Goal: Task Accomplishment & Management: Complete application form

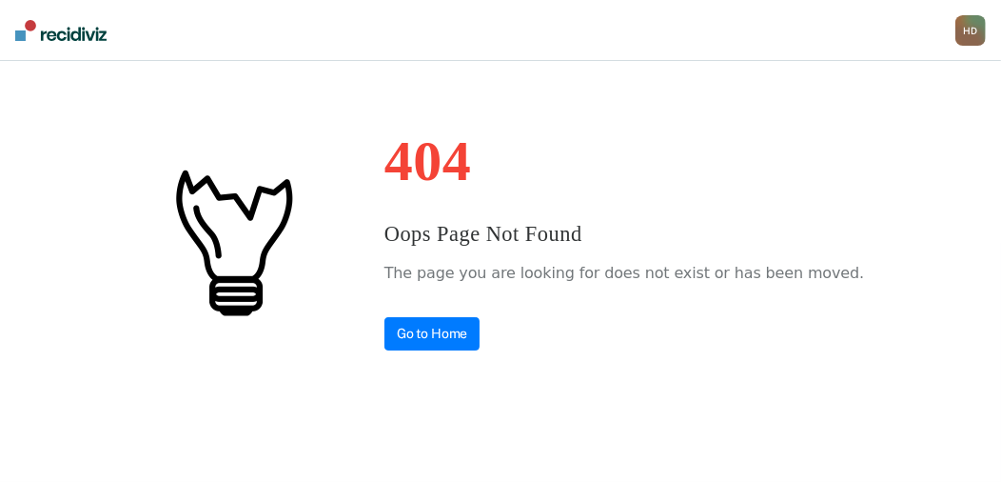
click at [465, 314] on div "404 Oops Page Not Found The page you are looking for does not exist or has been…" at bounding box center [625, 241] width 480 height 218
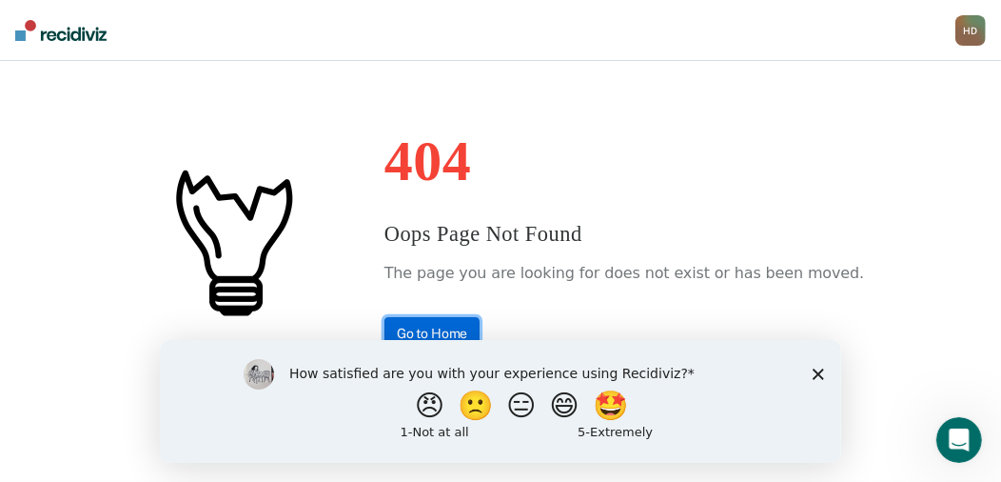
click at [461, 326] on link "Go to Home" at bounding box center [433, 333] width 96 height 33
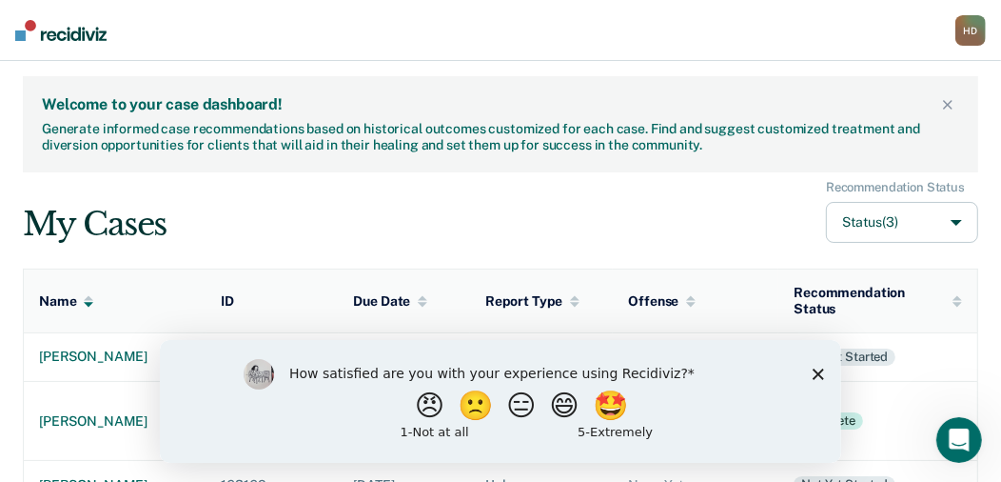
click at [825, 364] on div "How satisfied are you with your experience using Recidiviz? 😠 🙁 😑 😄 🤩 1 - Not a…" at bounding box center [499, 400] width 681 height 123
click at [810, 367] on div "How satisfied are you with your experience using Recidiviz? 😠 🙁 😑 😄 🤩 1 - Not a…" at bounding box center [499, 400] width 681 height 123
click at [815, 367] on icon "Close survey" at bounding box center [817, 372] width 11 height 11
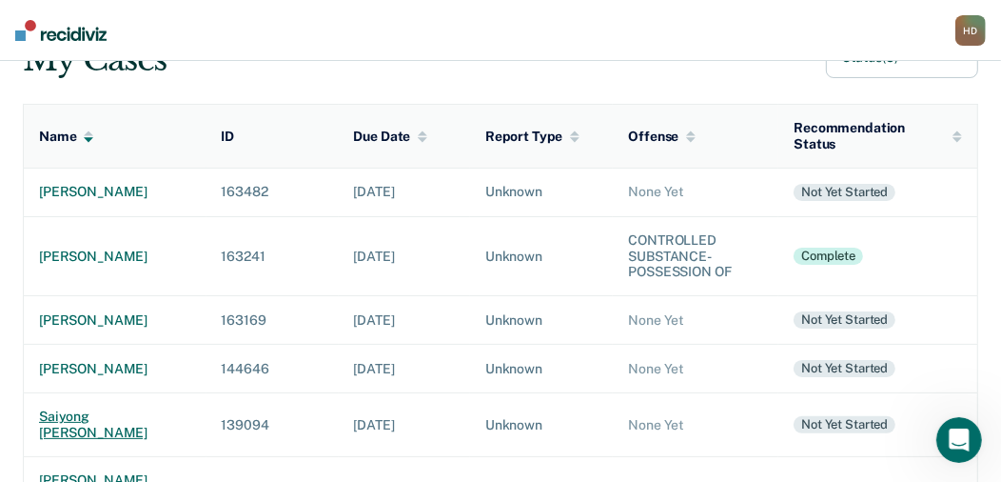
scroll to position [189, 0]
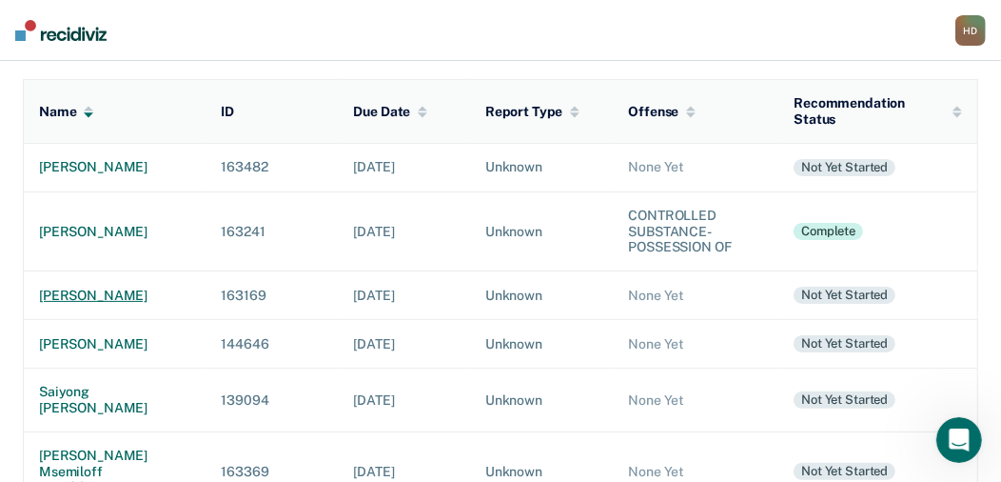
click at [103, 304] on div "[PERSON_NAME]" at bounding box center [115, 295] width 152 height 16
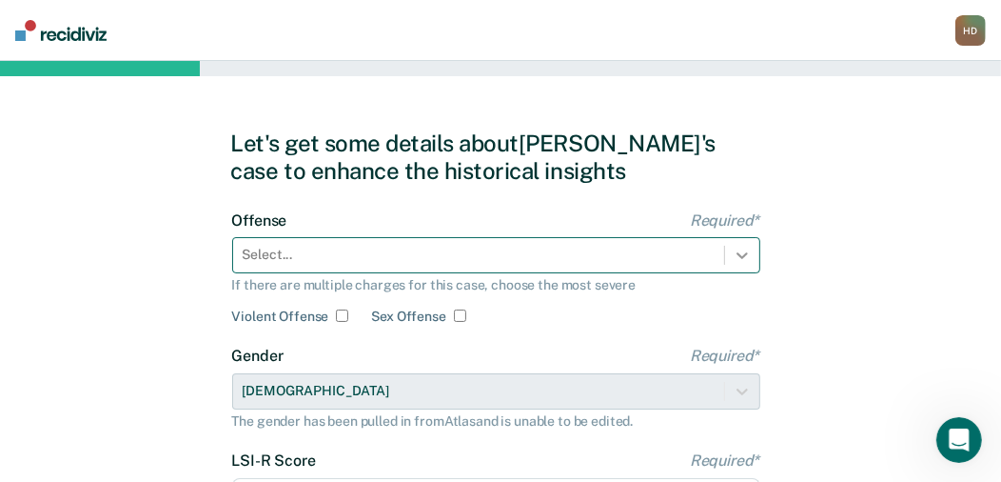
click at [744, 252] on div "Select..." at bounding box center [496, 255] width 528 height 36
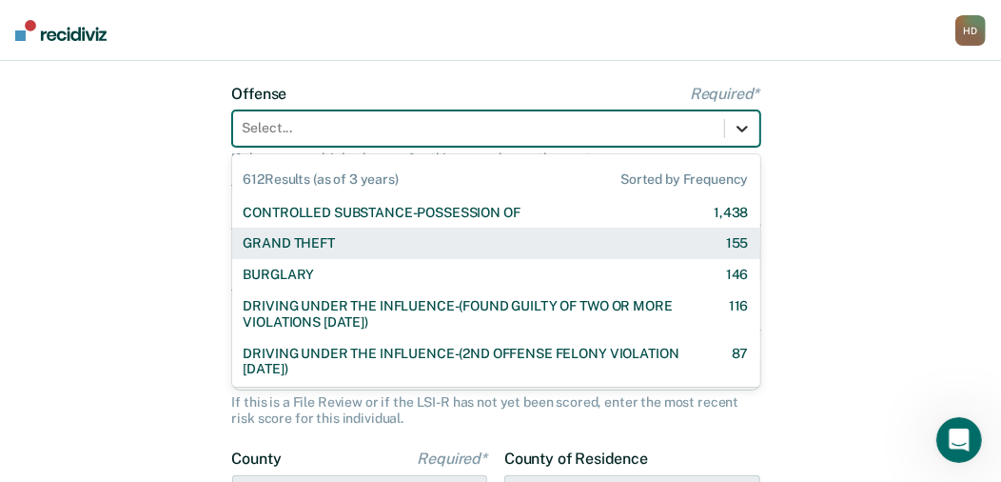
scroll to position [130, 0]
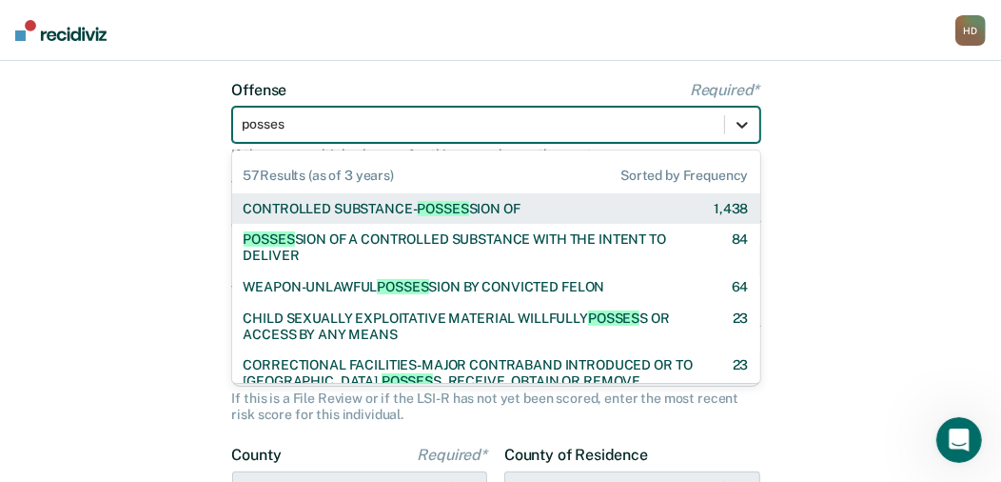
type input "possess"
click at [512, 203] on div "CONTROLLED SUBSTANCE- POSSESS ION OF" at bounding box center [382, 209] width 277 height 16
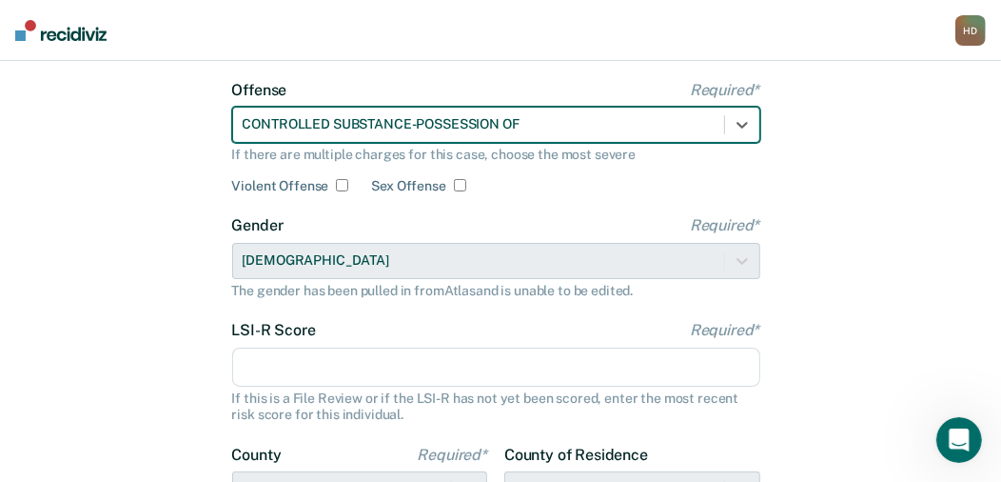
click at [333, 373] on input "LSI-R Score Required*" at bounding box center [496, 367] width 528 height 40
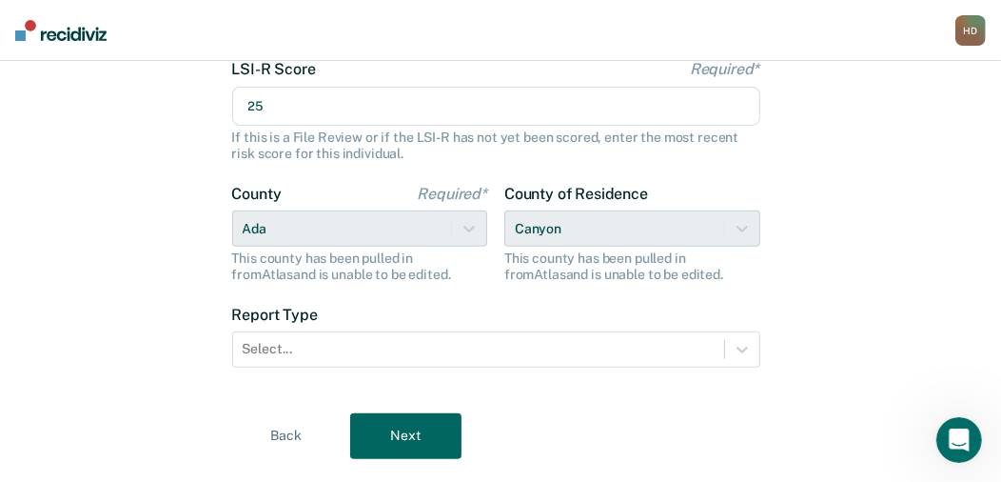
scroll to position [416, 0]
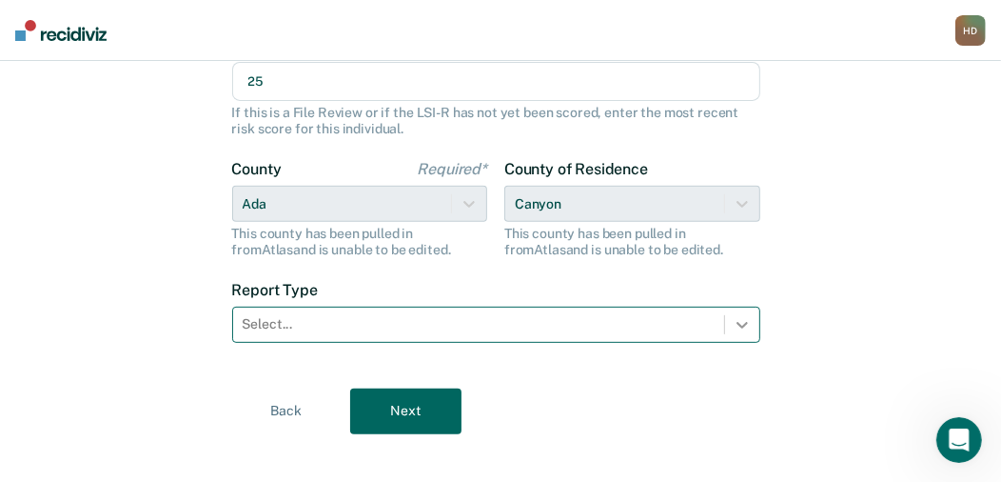
type input "25"
click at [740, 326] on icon at bounding box center [742, 324] width 19 height 19
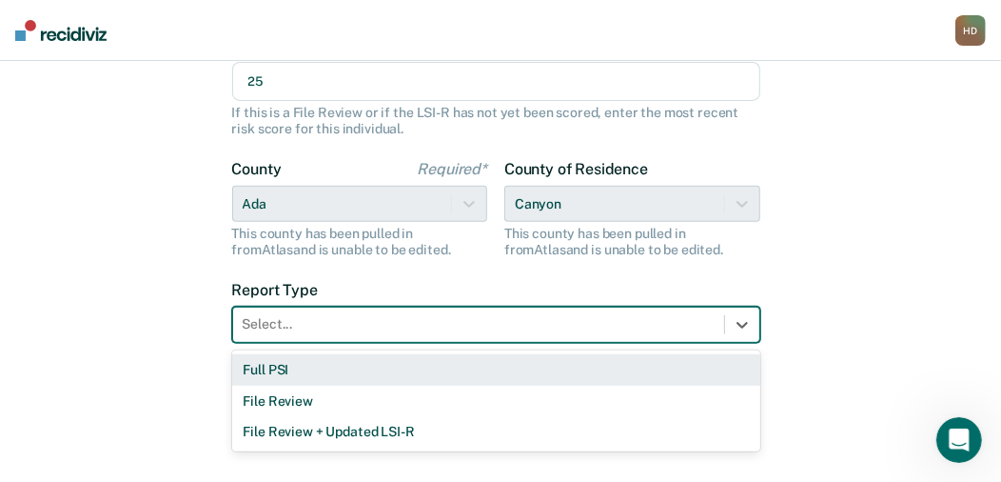
click at [283, 367] on div "Full PSI" at bounding box center [496, 369] width 528 height 31
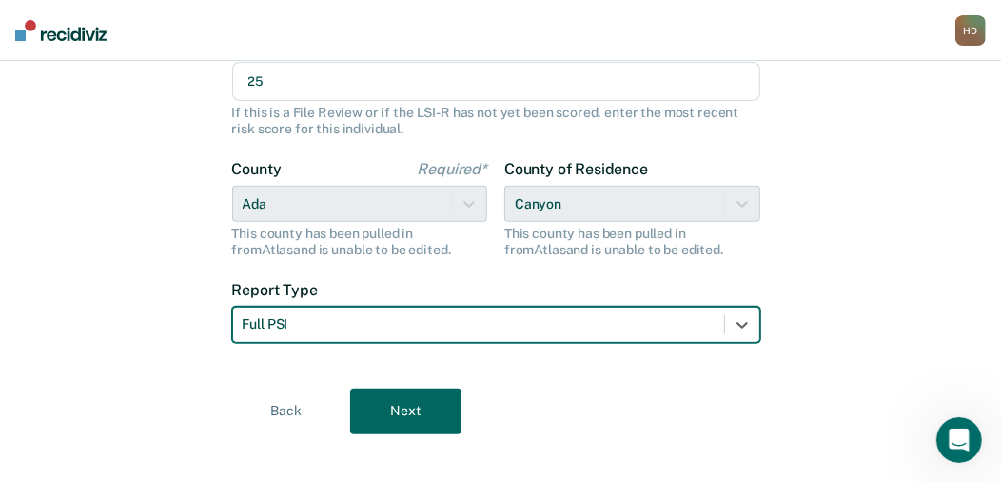
click at [409, 419] on button "Next" at bounding box center [405, 411] width 111 height 46
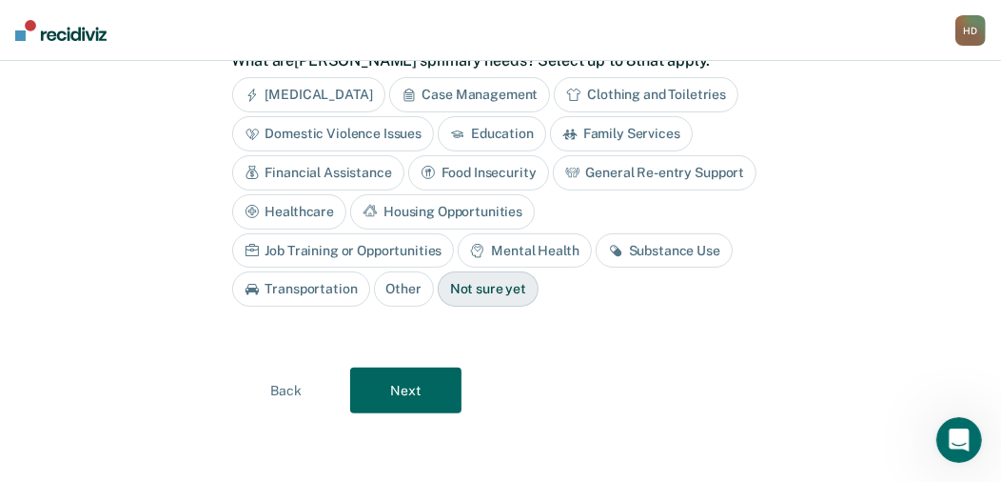
scroll to position [174, 0]
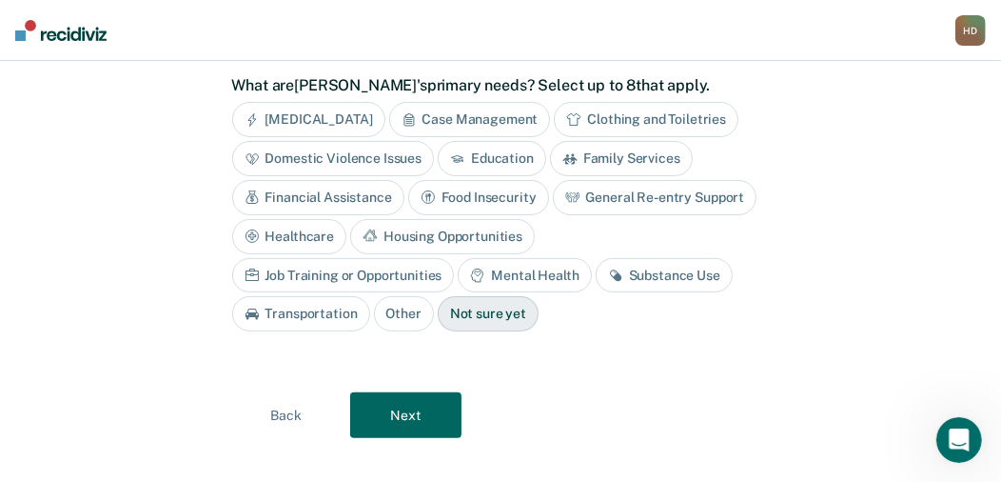
click at [451, 115] on div "Case Management" at bounding box center [470, 119] width 162 height 35
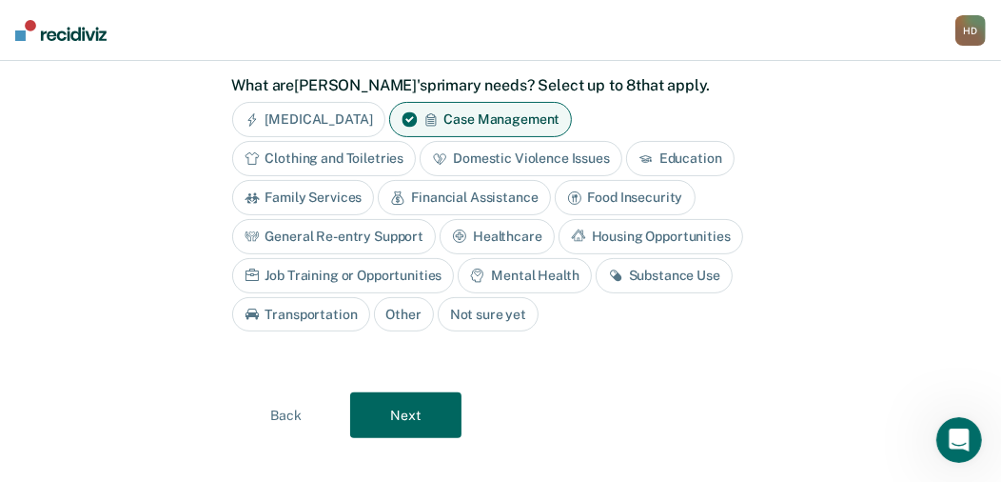
click at [679, 150] on div "Education" at bounding box center [680, 158] width 109 height 35
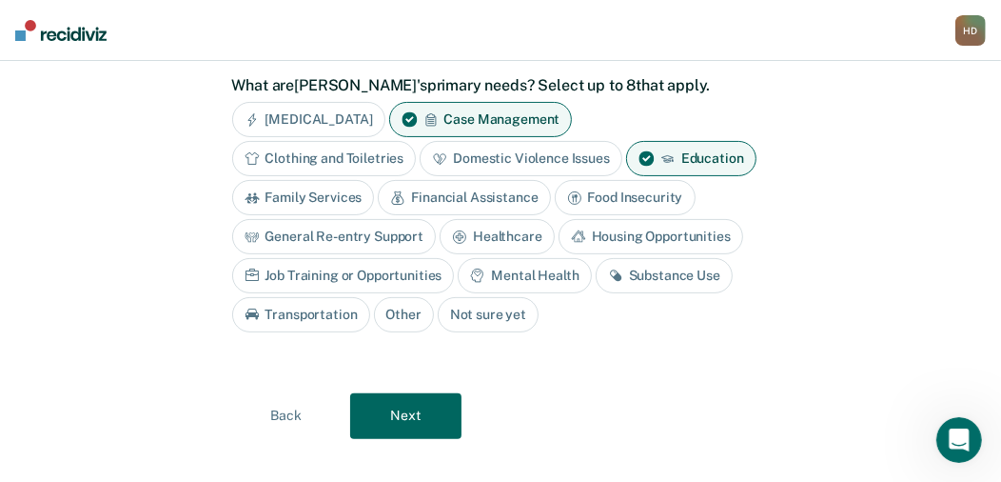
click at [403, 264] on div "Job Training or Opportunities" at bounding box center [343, 275] width 223 height 35
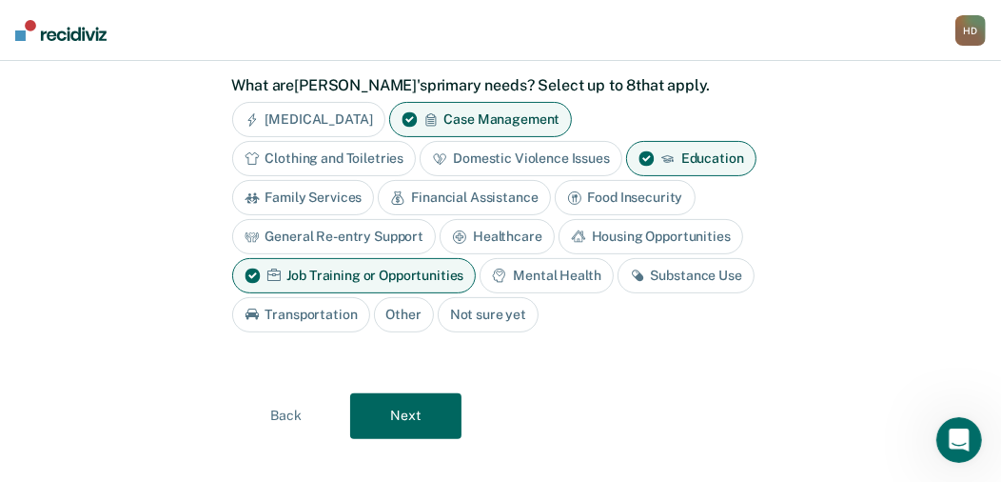
click at [513, 267] on div "Mental Health" at bounding box center [546, 275] width 133 height 35
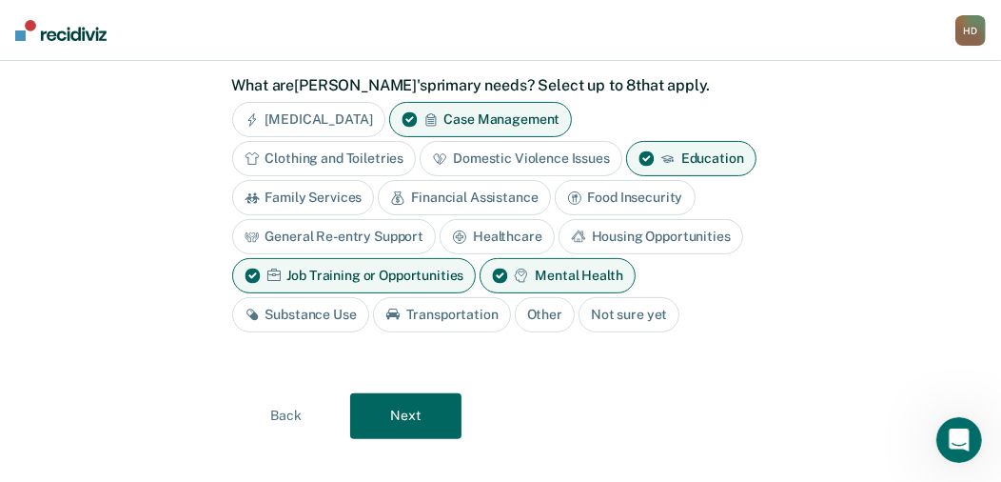
click at [273, 308] on div "Substance Use" at bounding box center [300, 314] width 137 height 35
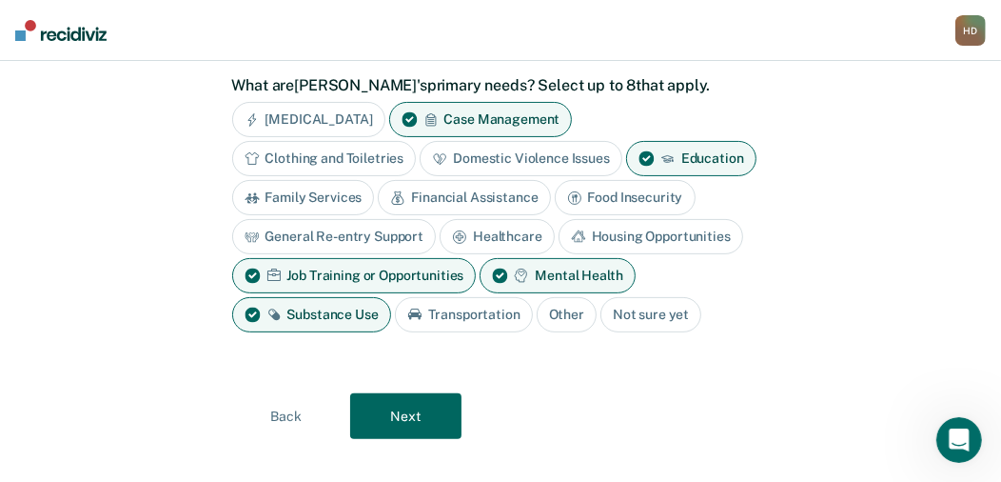
click at [395, 412] on button "Next" at bounding box center [405, 416] width 111 height 46
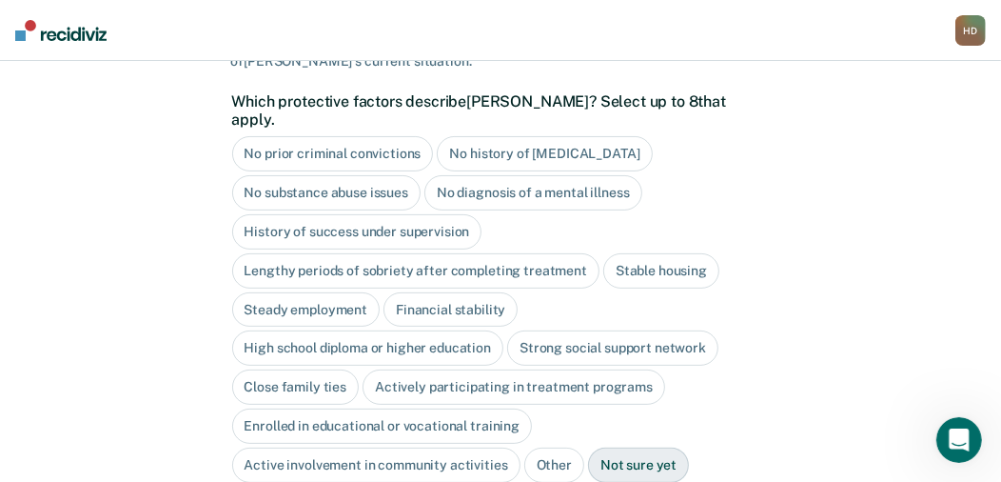
scroll to position [303, 0]
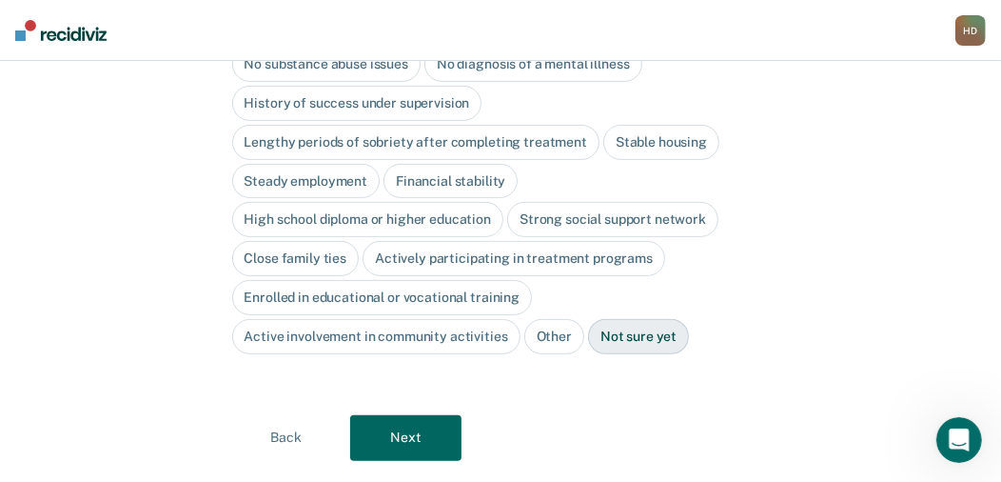
click at [652, 125] on div "Stable housing" at bounding box center [661, 142] width 116 height 35
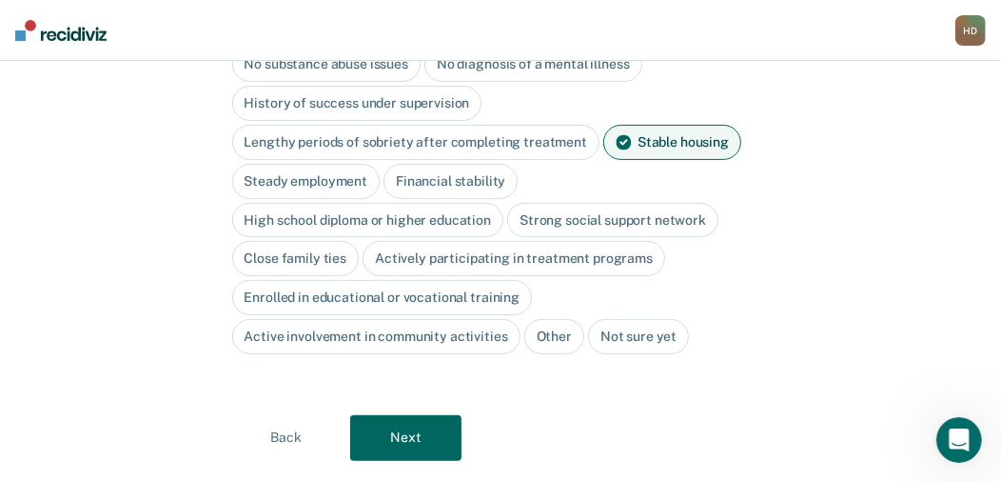
click at [485, 164] on div "Financial stability" at bounding box center [451, 181] width 134 height 35
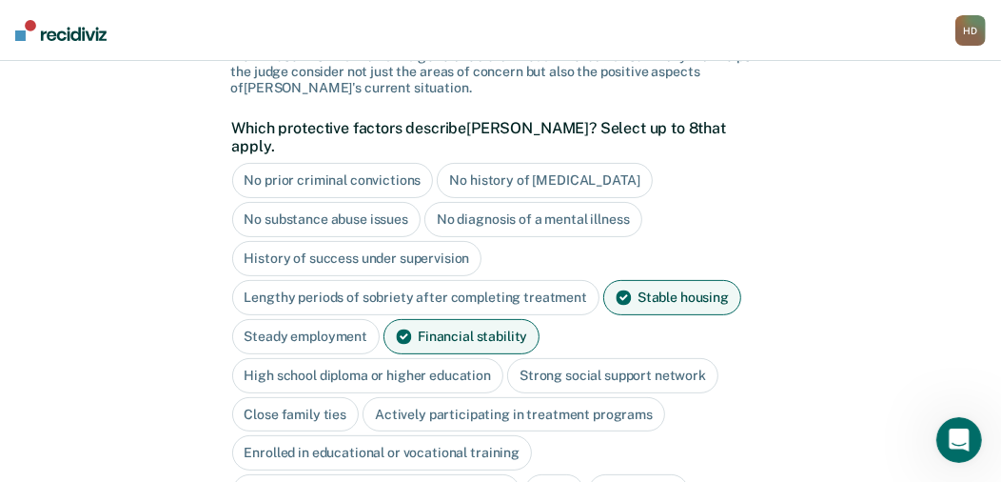
scroll to position [112, 0]
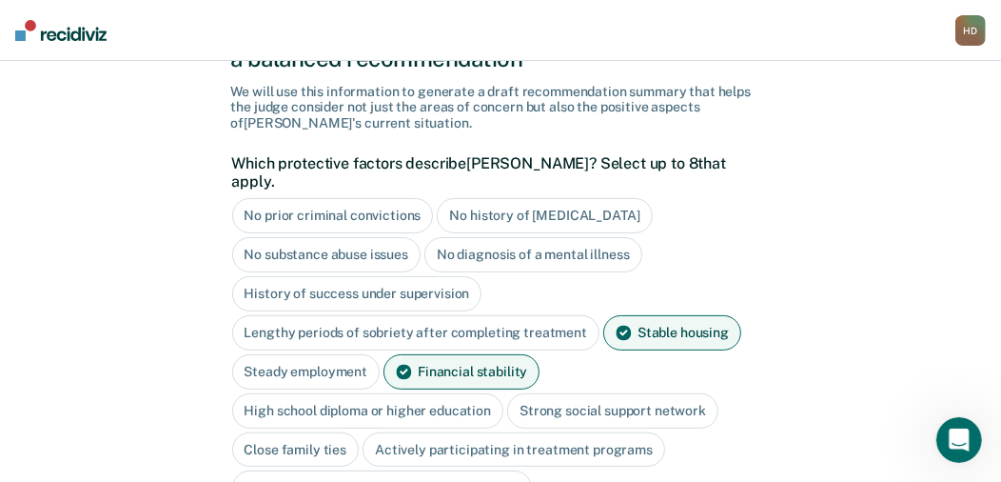
click at [532, 198] on div "No history of violent behavior" at bounding box center [544, 215] width 215 height 35
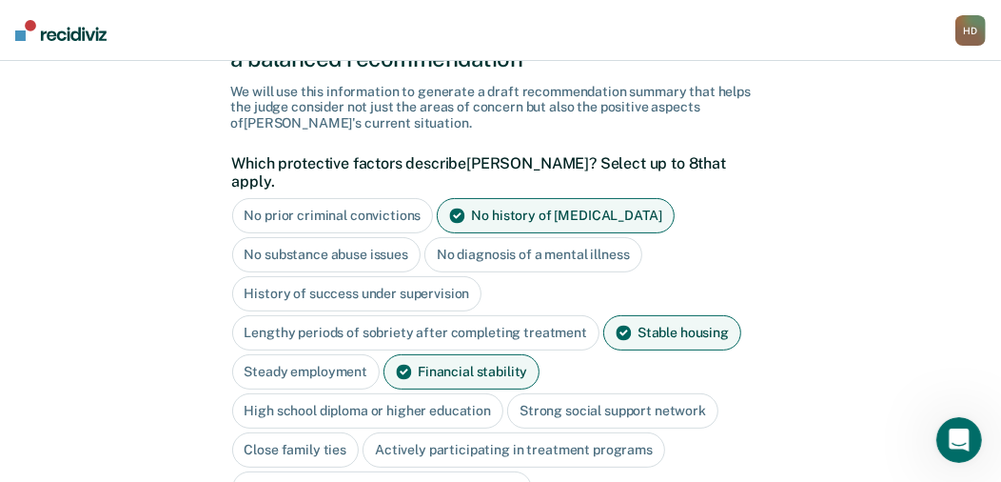
click at [496, 237] on div "No diagnosis of a mental illness" at bounding box center [533, 254] width 218 height 35
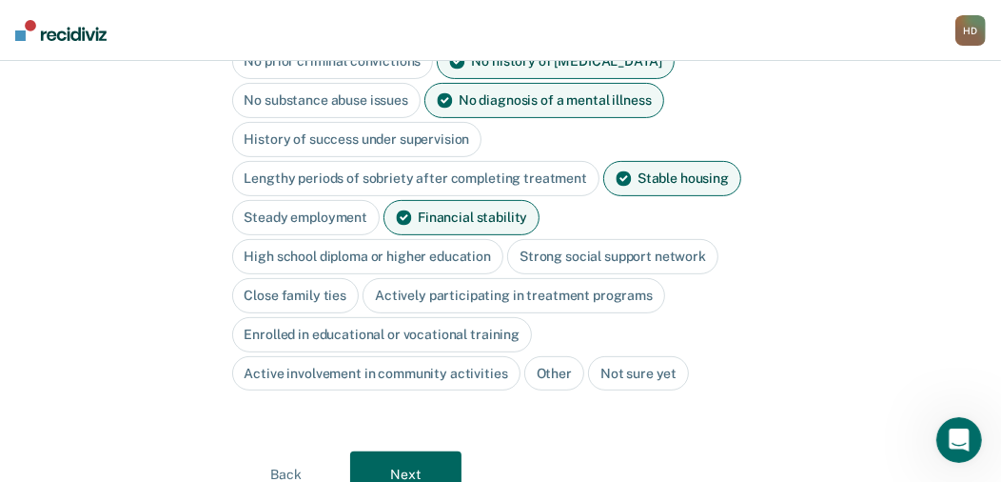
scroll to position [303, 0]
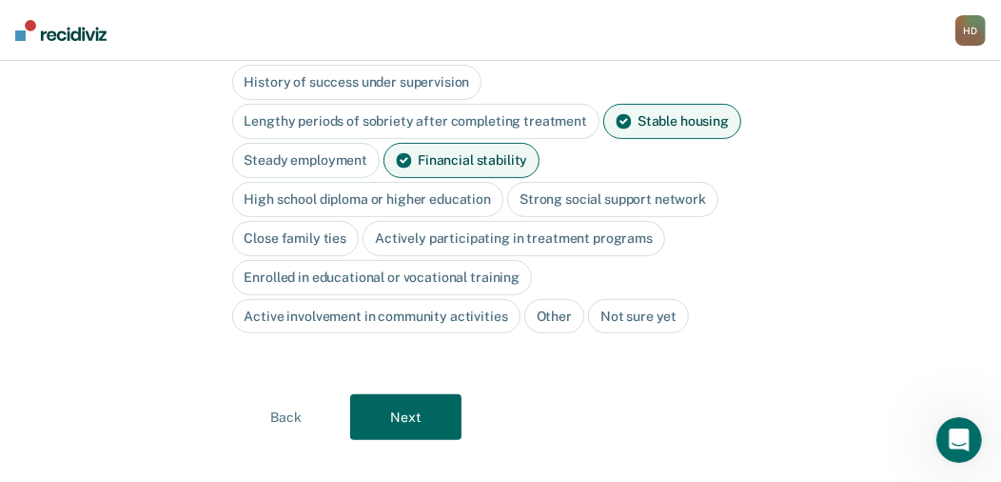
click at [416, 394] on button "Next" at bounding box center [405, 417] width 111 height 46
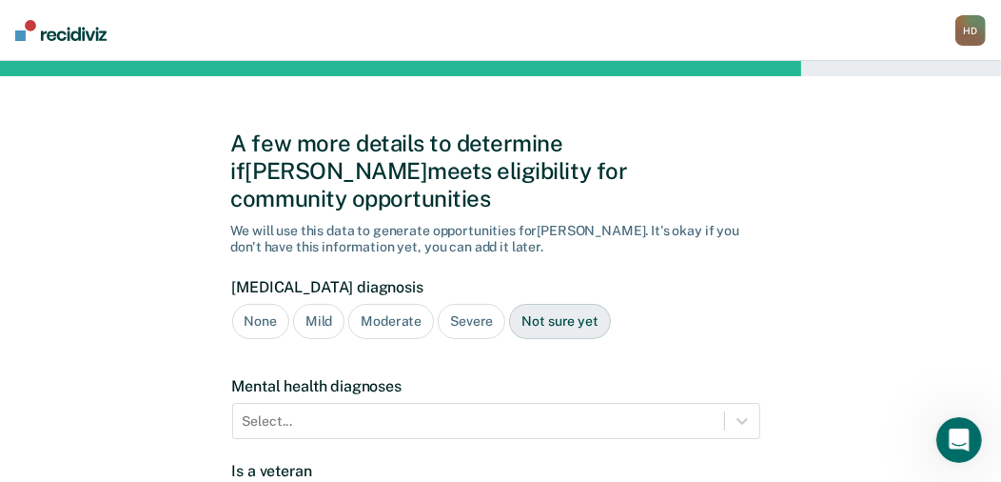
scroll to position [0, 0]
click at [564, 304] on div "Not sure yet" at bounding box center [559, 321] width 101 height 35
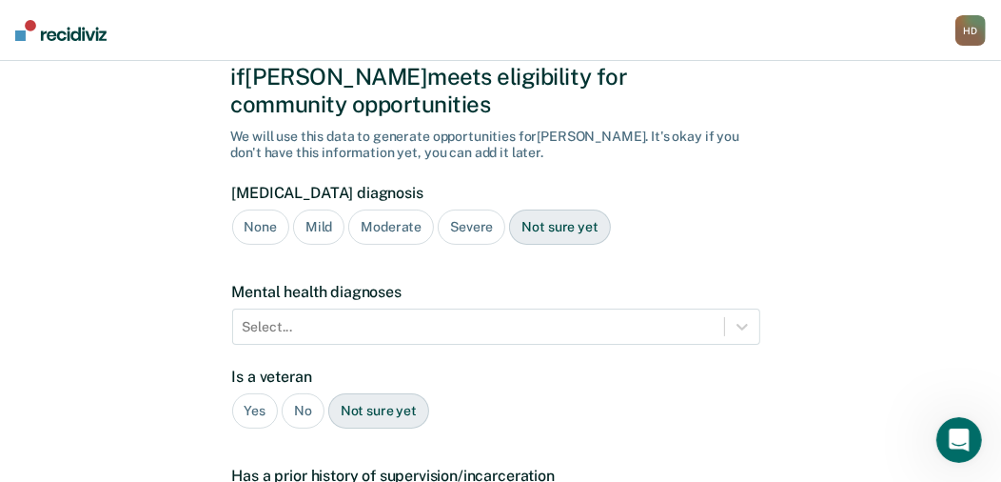
scroll to position [189, 0]
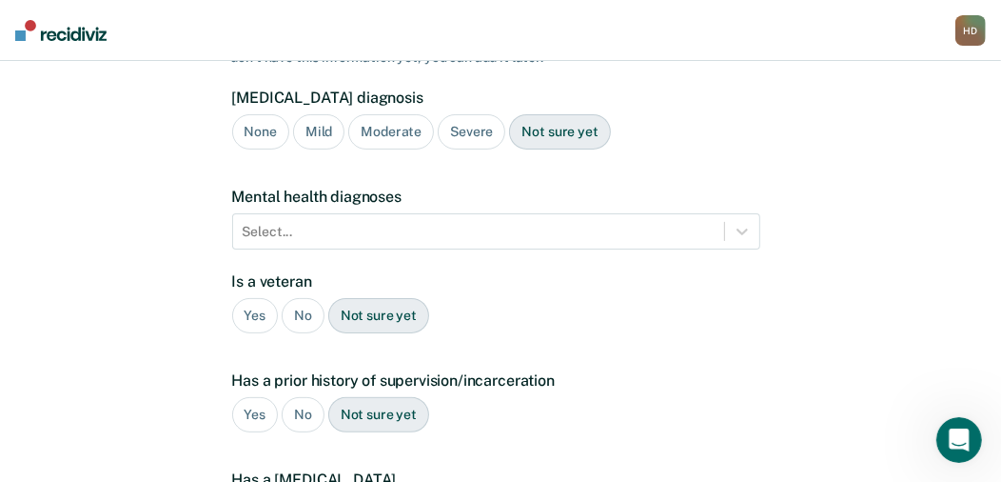
click at [297, 298] on div "No" at bounding box center [303, 315] width 43 height 35
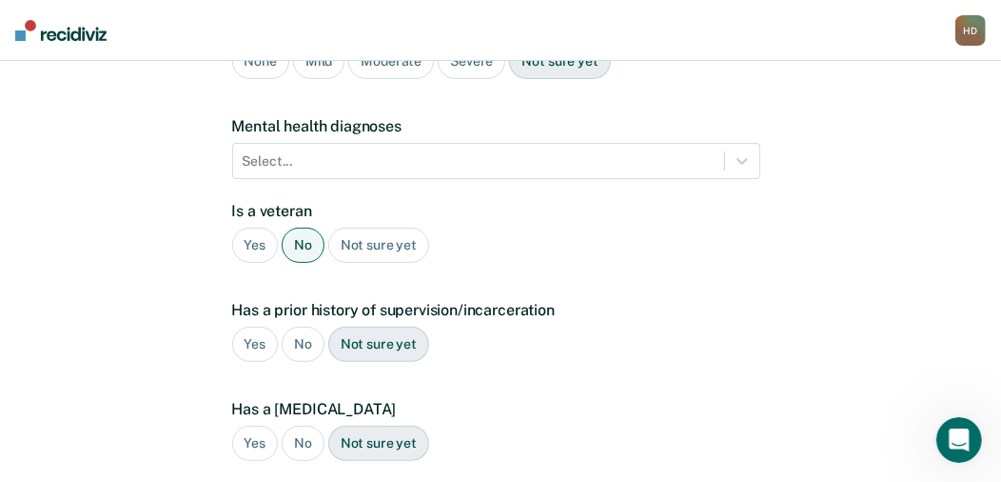
scroll to position [286, 0]
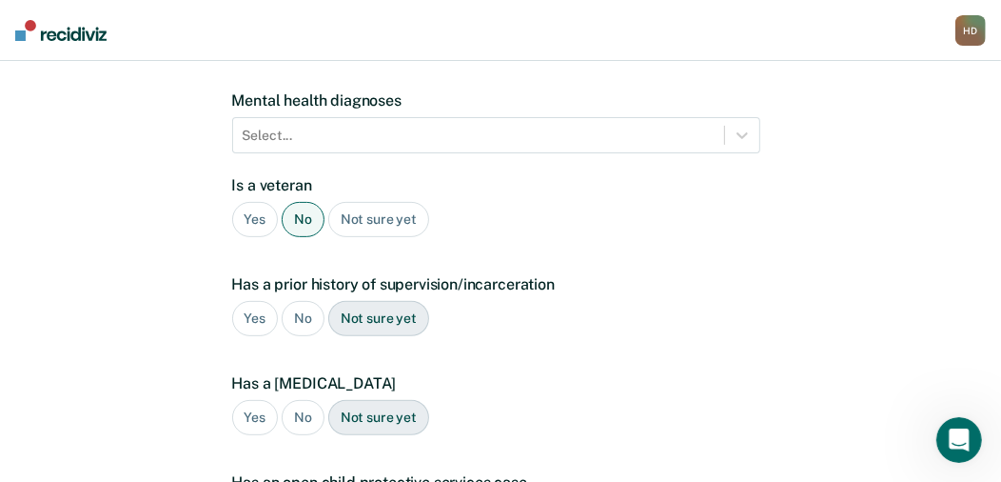
click at [304, 301] on div "No" at bounding box center [303, 318] width 43 height 35
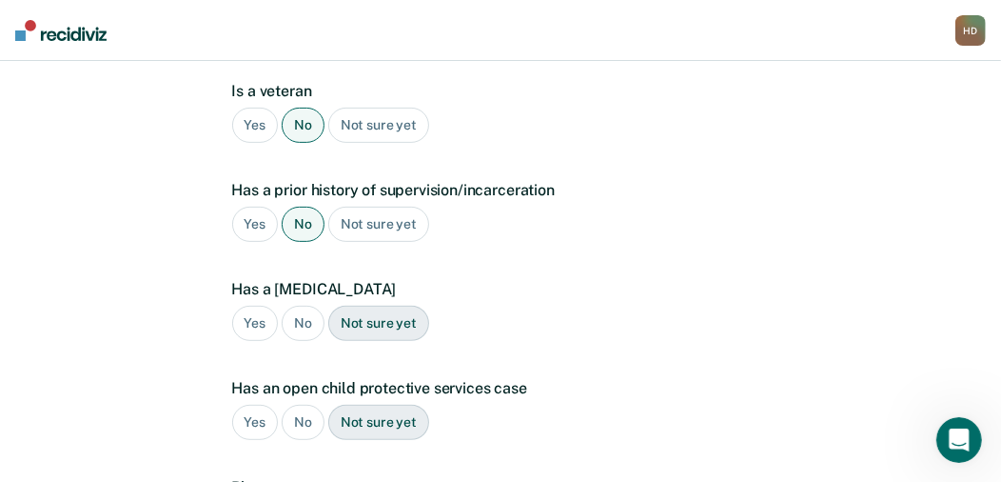
click at [304, 306] on div "No" at bounding box center [303, 323] width 43 height 35
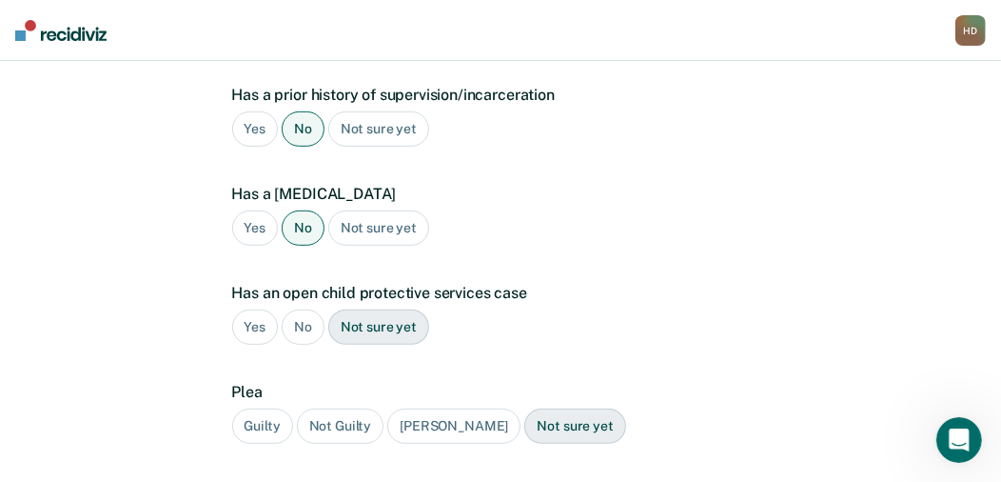
click at [304, 309] on div "No" at bounding box center [303, 326] width 43 height 35
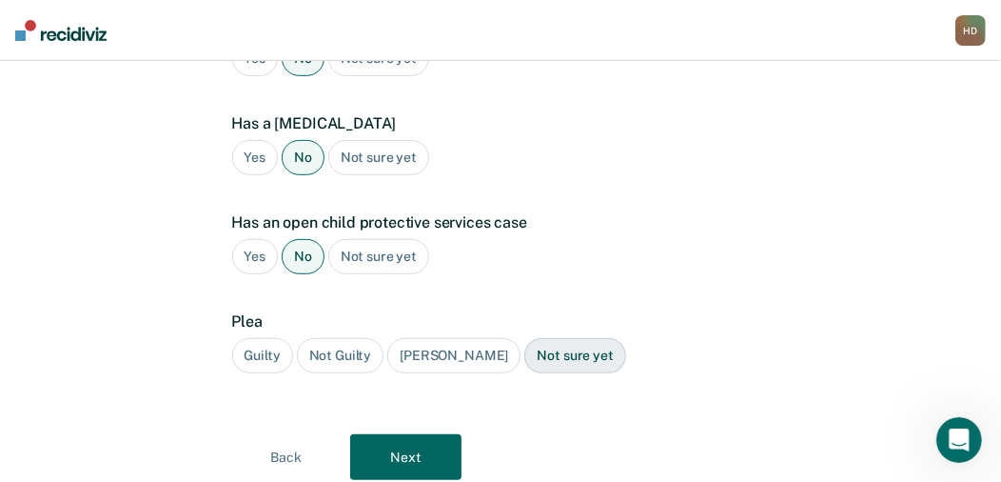
scroll to position [571, 0]
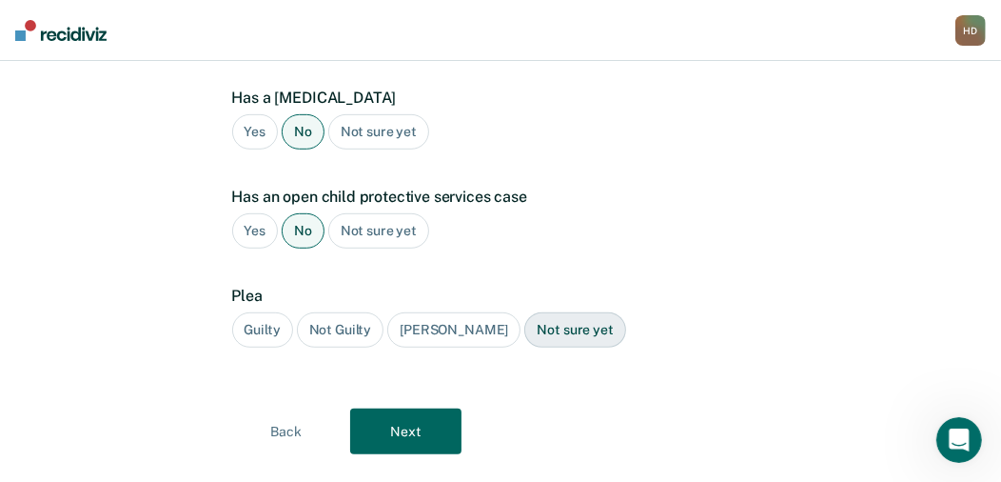
click at [273, 312] on div "Guilty" at bounding box center [262, 329] width 61 height 35
click at [379, 408] on button "Next" at bounding box center [405, 431] width 111 height 46
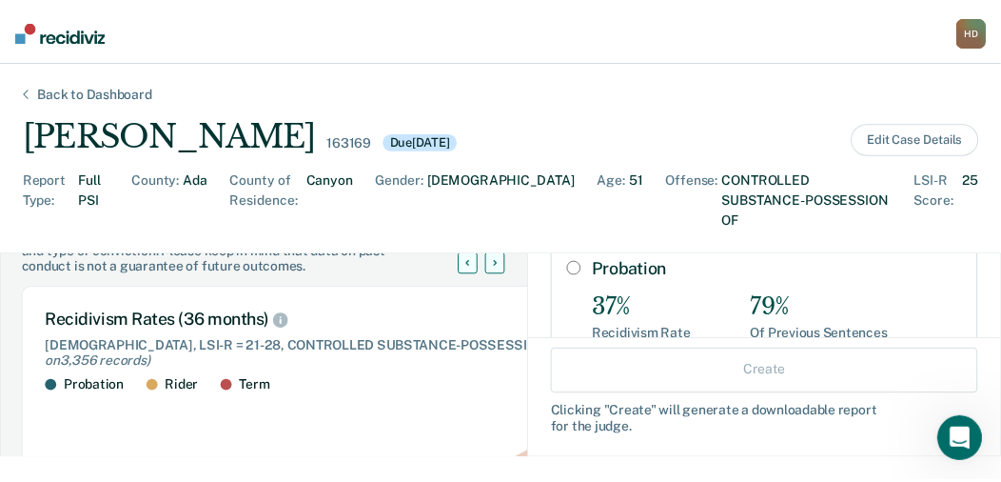
scroll to position [94, 0]
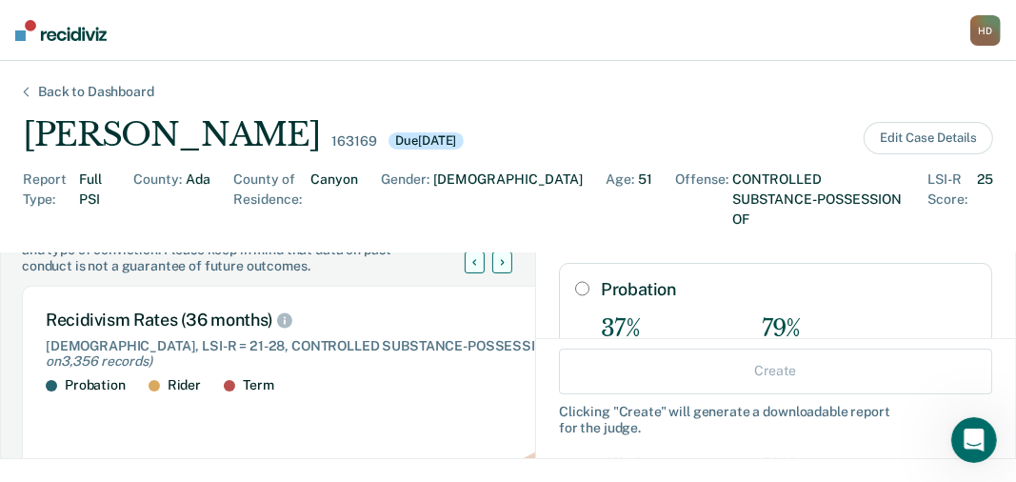
click at [575, 281] on input "Probation" at bounding box center [582, 288] width 14 height 15
radio input "true"
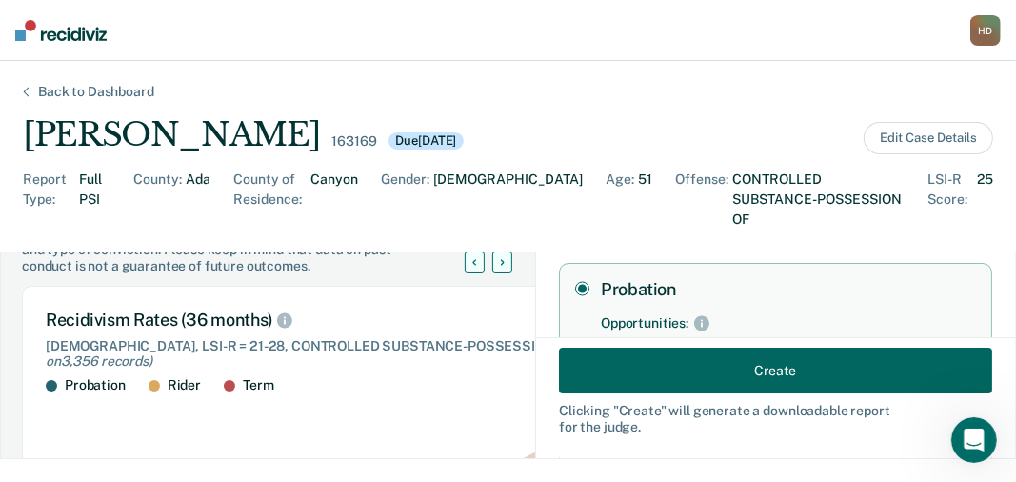
click at [753, 365] on button "Create" at bounding box center [775, 370] width 433 height 46
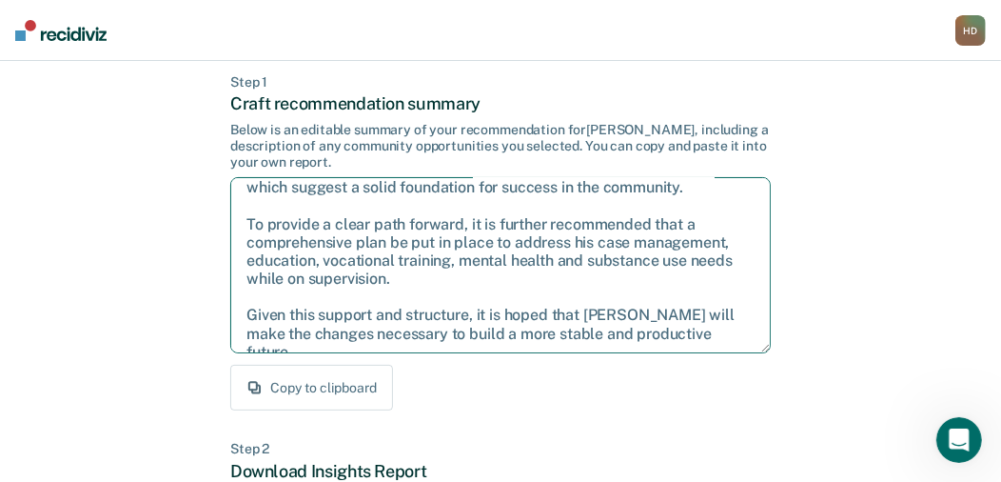
scroll to position [286, 0]
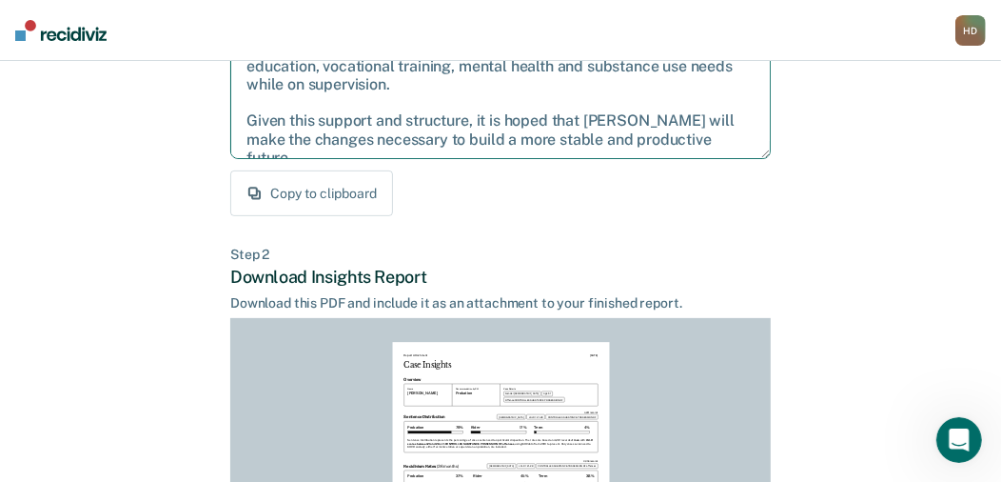
drag, startPoint x: 248, startPoint y: 293, endPoint x: 739, endPoint y: 193, distance: 500.2
click at [739, 193] on div "Step 1 Craft recommendation summary Below is an editable summary of your recomm…" at bounding box center [500, 48] width 541 height 337
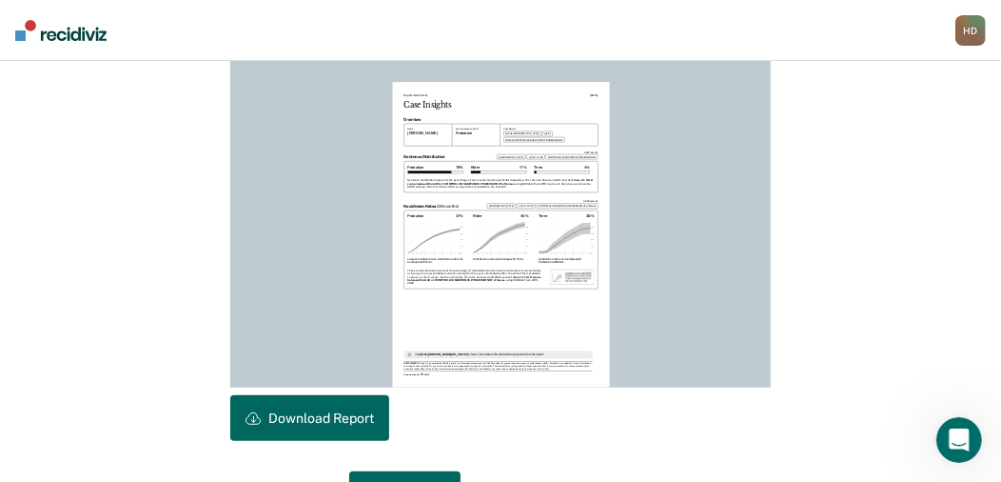
scroll to position [571, 0]
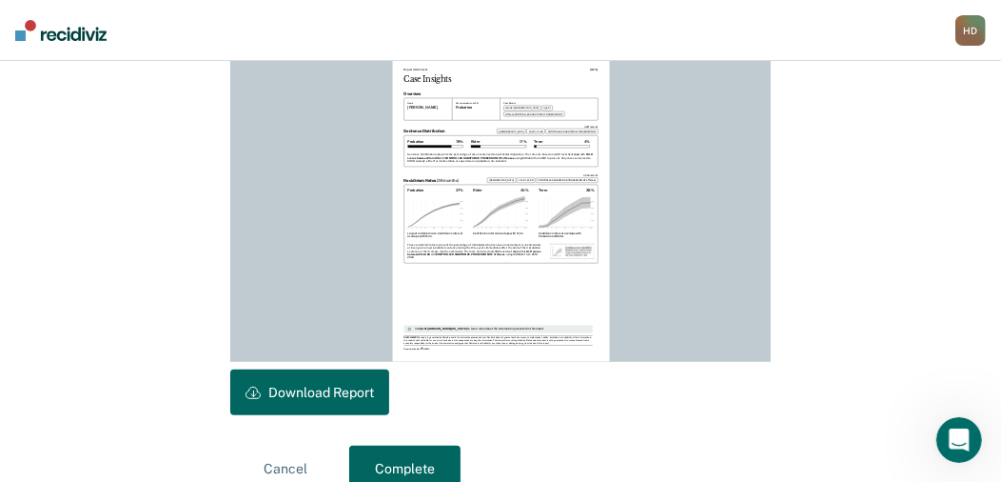
click at [319, 385] on button "Download Report" at bounding box center [309, 392] width 159 height 46
click at [398, 460] on button "Complete" at bounding box center [404, 468] width 111 height 46
